Goal: Information Seeking & Learning: Learn about a topic

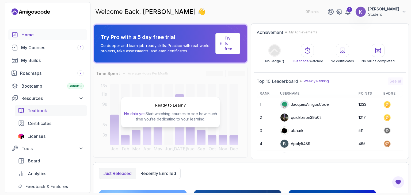
click at [49, 113] on div "Textbook" at bounding box center [56, 111] width 56 height 6
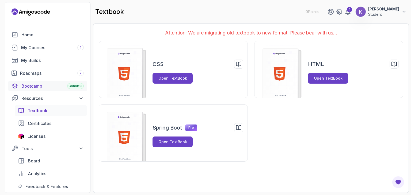
click at [51, 85] on div "Bootcamp Cohort 3" at bounding box center [52, 86] width 62 height 6
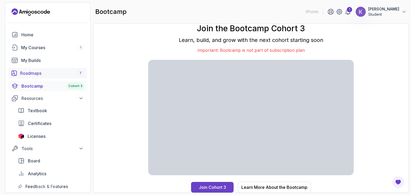
click at [37, 75] on div "Roadmaps 7" at bounding box center [52, 73] width 64 height 6
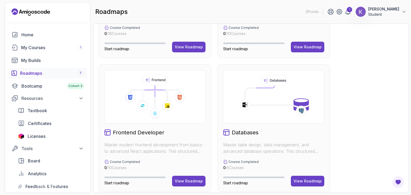
scroll to position [233, 0]
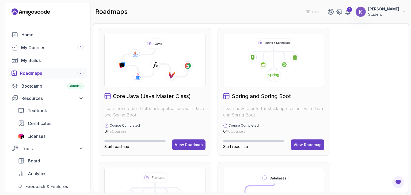
scroll to position [135, 0]
click at [78, 148] on div "Tools" at bounding box center [52, 149] width 62 height 6
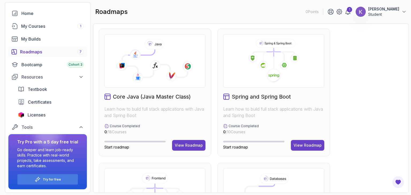
scroll to position [0, 0]
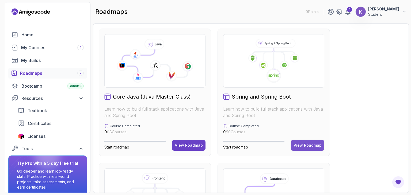
click at [307, 147] on div "View Roadmap" at bounding box center [308, 145] width 28 height 5
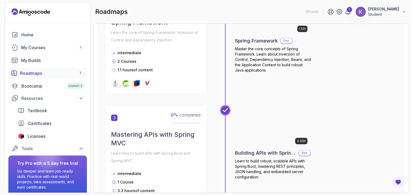
scroll to position [318, 0]
